Goal: Complete application form

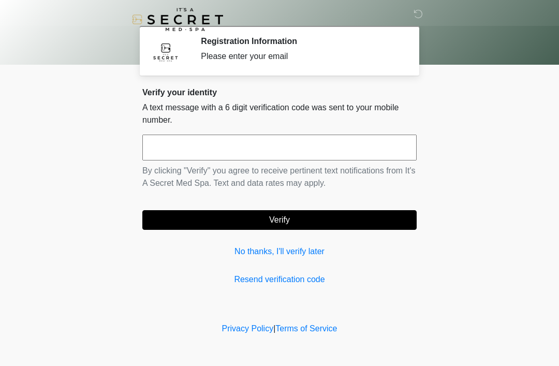
click at [259, 246] on link "No thanks, I'll verify later" at bounding box center [279, 252] width 275 height 12
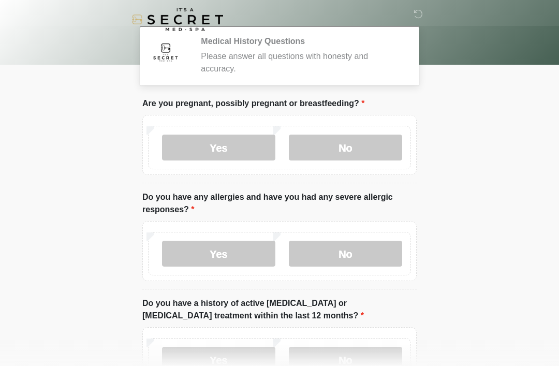
click at [335, 150] on label "No" at bounding box center [345, 148] width 113 height 26
click at [343, 246] on label "No" at bounding box center [345, 254] width 113 height 26
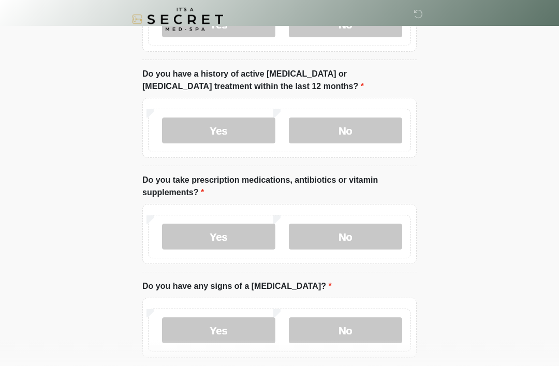
click at [315, 132] on label "No" at bounding box center [345, 131] width 113 height 26
click at [328, 229] on label "No" at bounding box center [345, 237] width 113 height 26
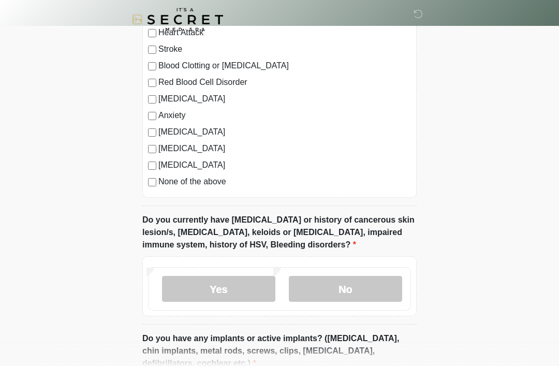
scroll to position [866, 0]
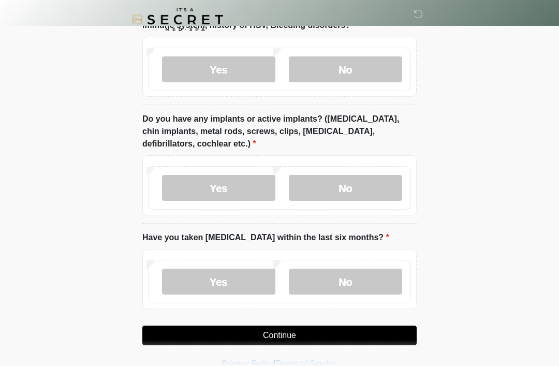
click at [322, 170] on div "Yes No" at bounding box center [279, 188] width 263 height 44
click at [324, 63] on label "No" at bounding box center [345, 69] width 113 height 26
click at [324, 189] on label "No" at bounding box center [345, 188] width 113 height 26
click at [336, 282] on label "No" at bounding box center [345, 282] width 113 height 26
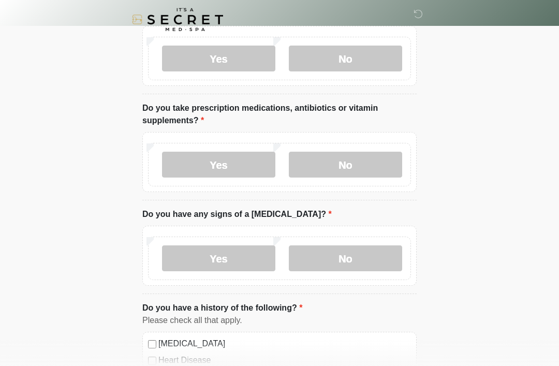
click at [335, 256] on label "No" at bounding box center [345, 259] width 113 height 26
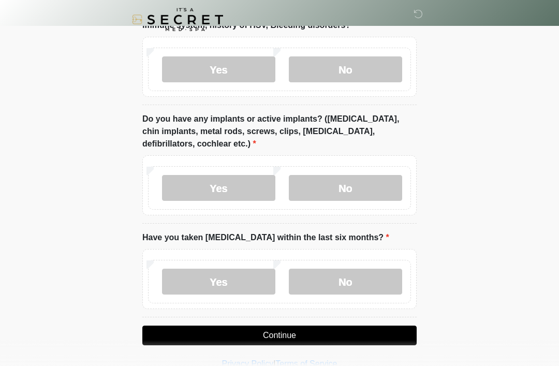
click at [275, 332] on button "Continue" at bounding box center [279, 336] width 275 height 20
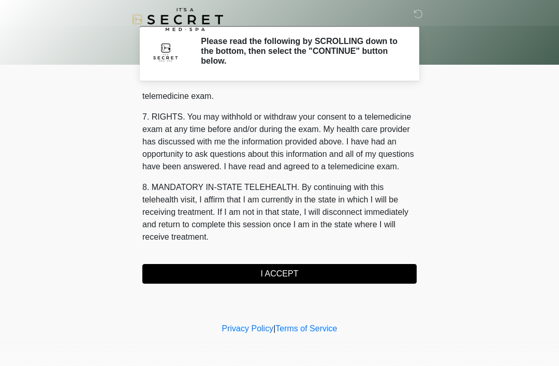
scroll to position [442, 0]
click at [275, 274] on button "I ACCEPT" at bounding box center [279, 274] width 275 height 20
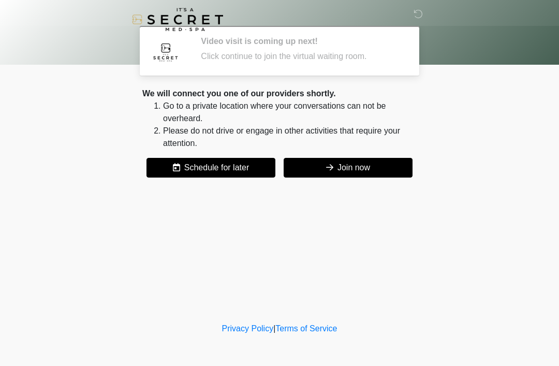
click at [335, 174] on button "Join now" at bounding box center [348, 168] width 129 height 20
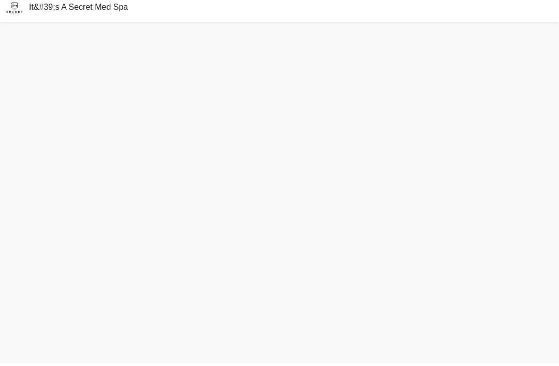
scroll to position [3, 0]
